Goal: Communication & Community: Ask a question

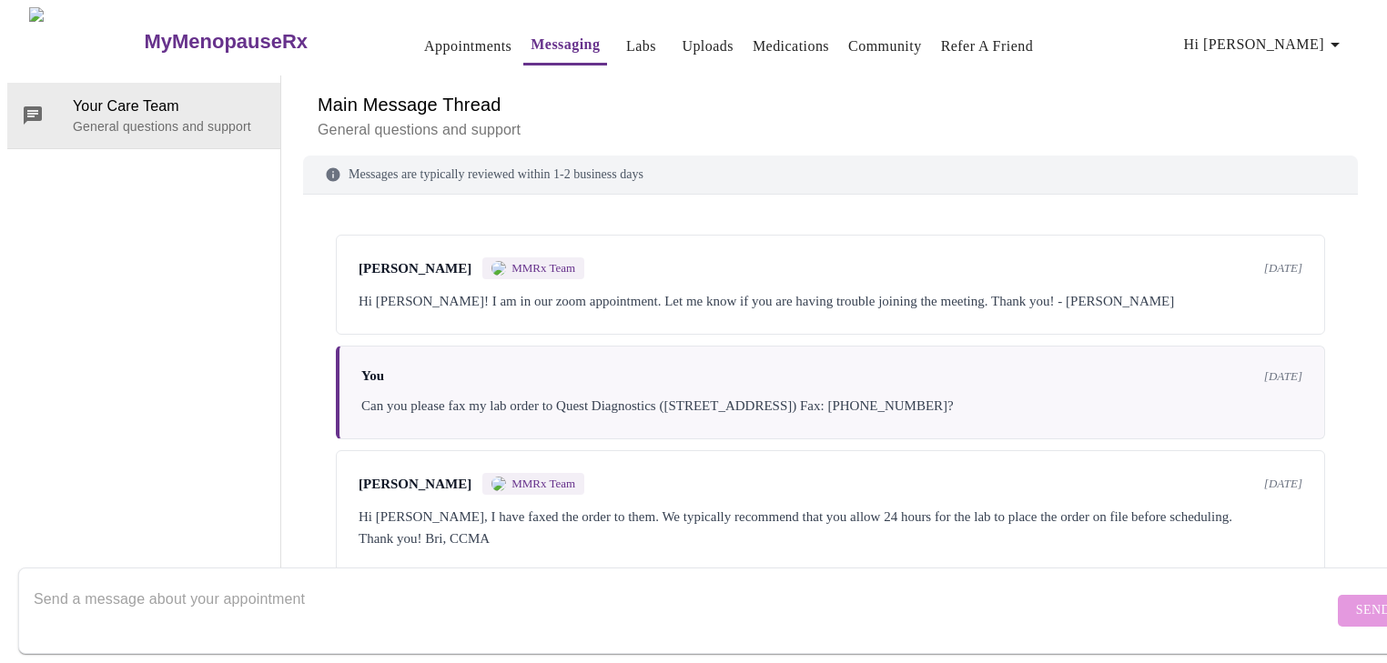
scroll to position [2031, 0]
